Goal: Information Seeking & Learning: Learn about a topic

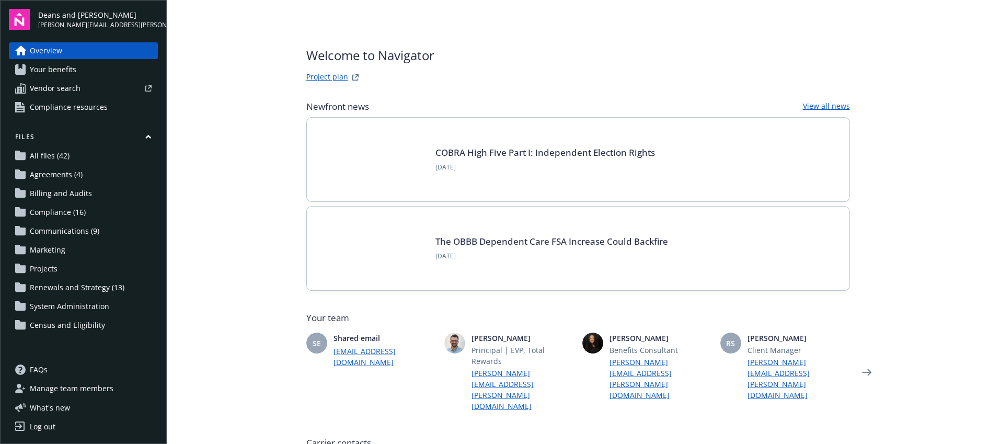
type input "[US_STATE] Choice"
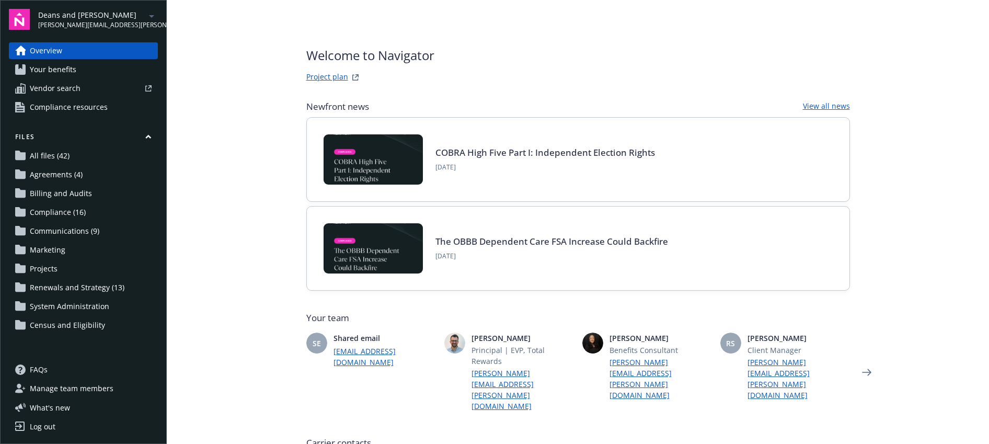
scroll to position [79, 0]
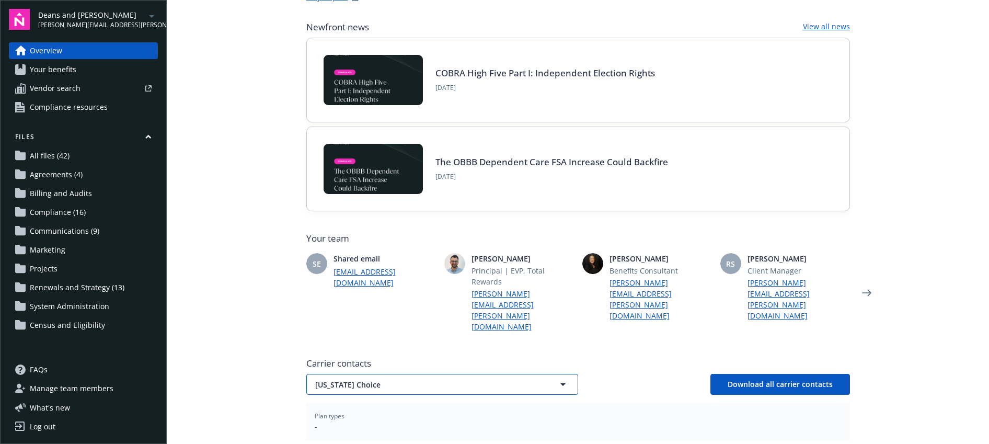
click at [355, 374] on button "[US_STATE] Choice" at bounding box center [442, 384] width 272 height 21
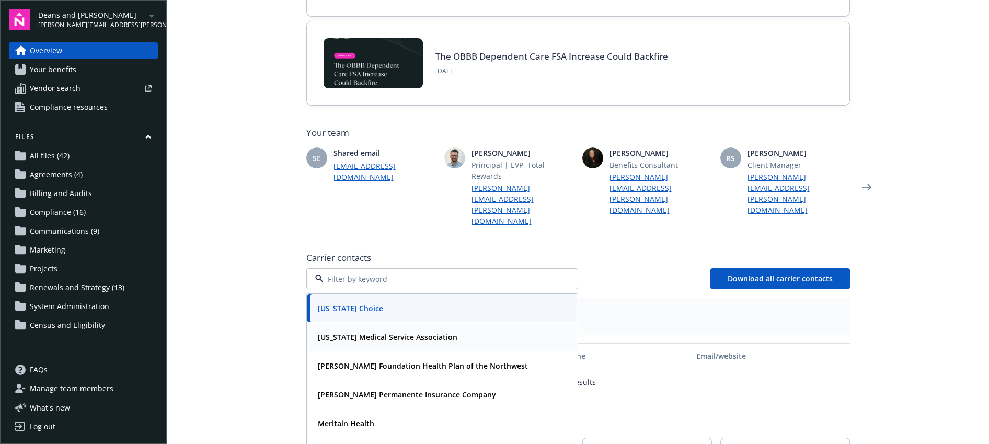
scroll to position [26, 0]
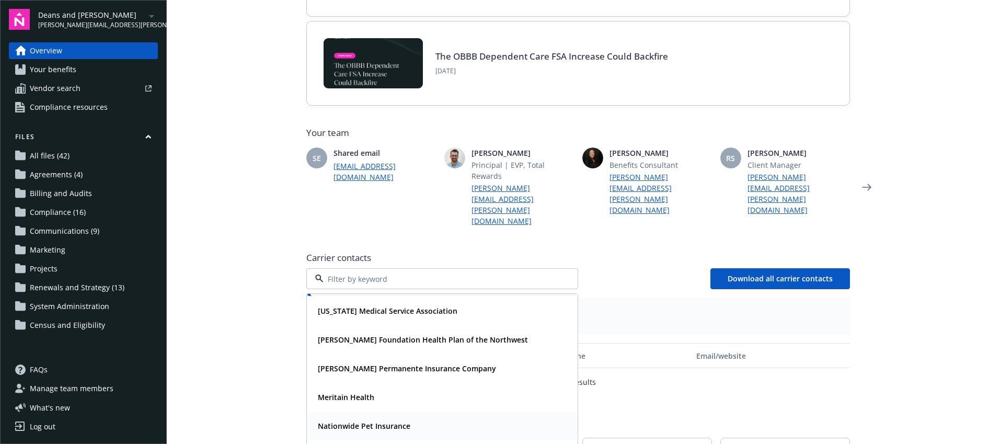
click at [350, 421] on strong "Nationwide Pet Insurance" at bounding box center [364, 426] width 93 height 10
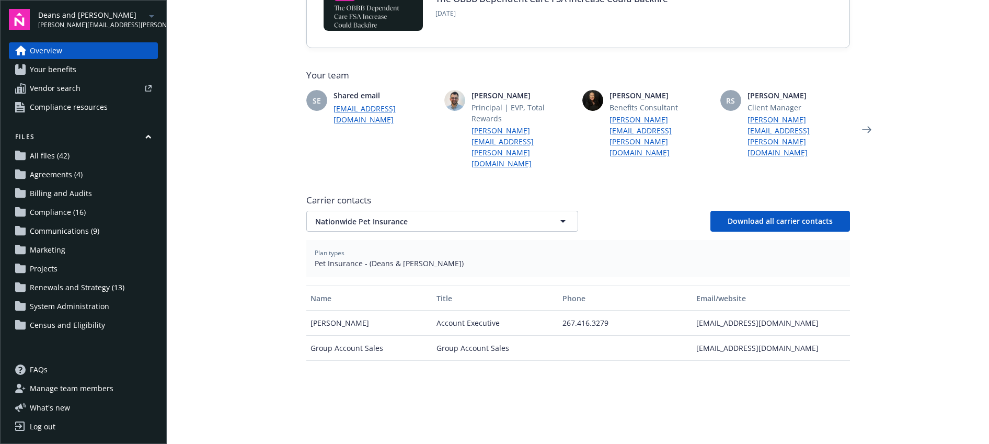
scroll to position [249, 0]
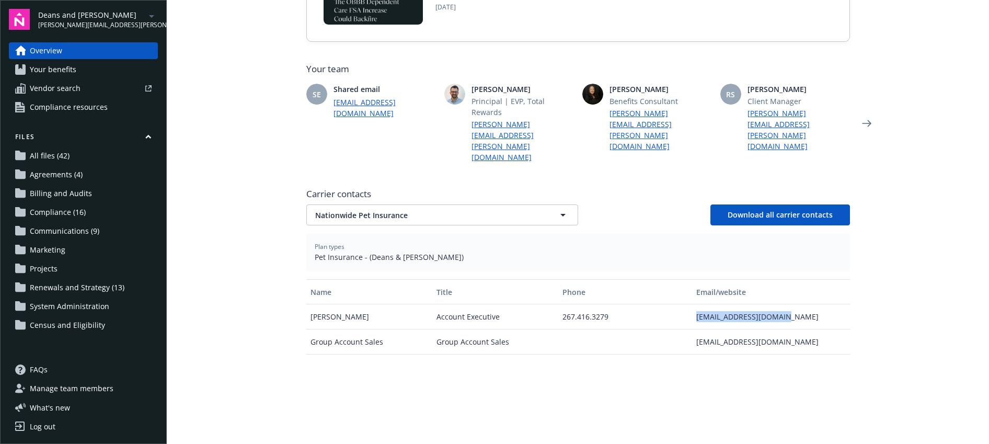
drag, startPoint x: 789, startPoint y: 283, endPoint x: 681, endPoint y: 281, distance: 107.7
click at [681, 304] on div "[PERSON_NAME] Account Executive 267.416.3279 [EMAIL_ADDRESS][DOMAIN_NAME]" at bounding box center [578, 316] width 544 height 25
copy div "[EMAIL_ADDRESS][DOMAIN_NAME]"
click at [99, 66] on link "Your benefits" at bounding box center [83, 69] width 149 height 17
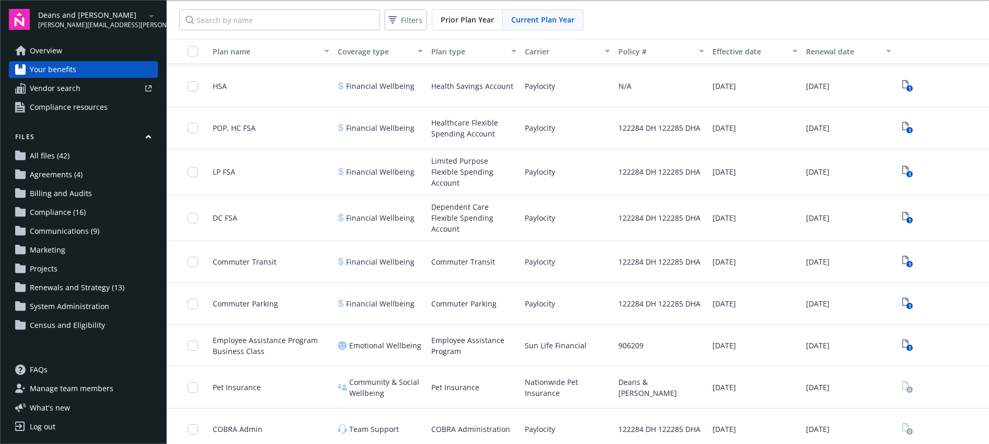
scroll to position [756, 0]
